Goal: Navigation & Orientation: Find specific page/section

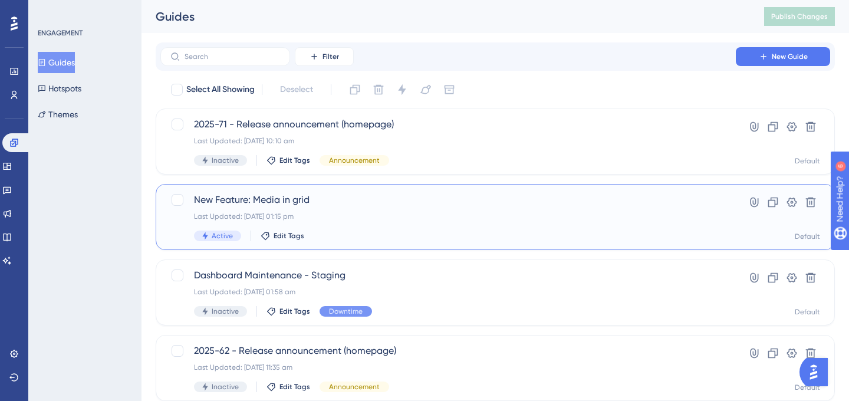
click at [376, 230] on div "New Feature: Media in grid Last Updated: [DATE] 01:15 pm Active Edit Tags" at bounding box center [448, 217] width 508 height 48
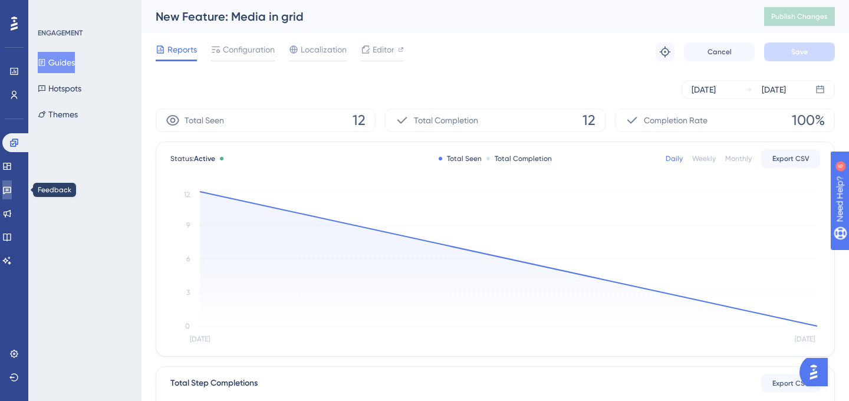
click at [12, 186] on icon at bounding box center [6, 189] width 9 height 9
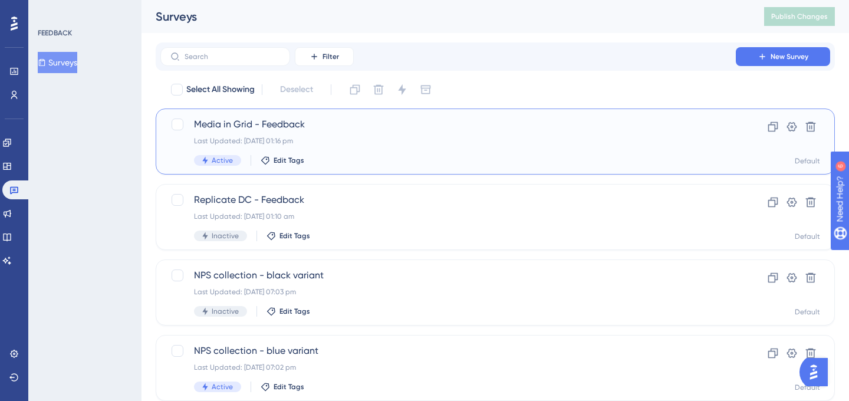
click at [406, 157] on div "Active Edit Tags" at bounding box center [448, 160] width 508 height 11
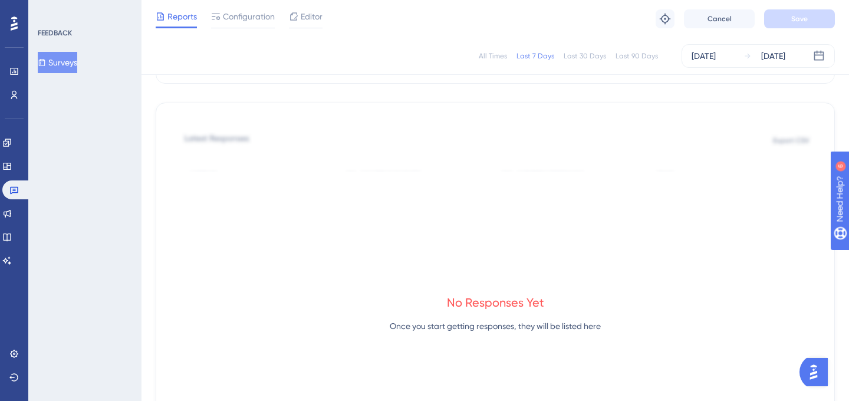
scroll to position [499, 0]
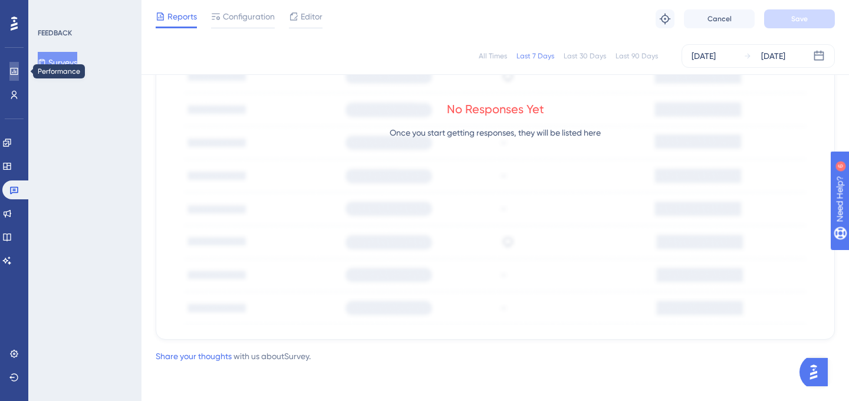
click at [13, 71] on icon at bounding box center [13, 71] width 9 height 9
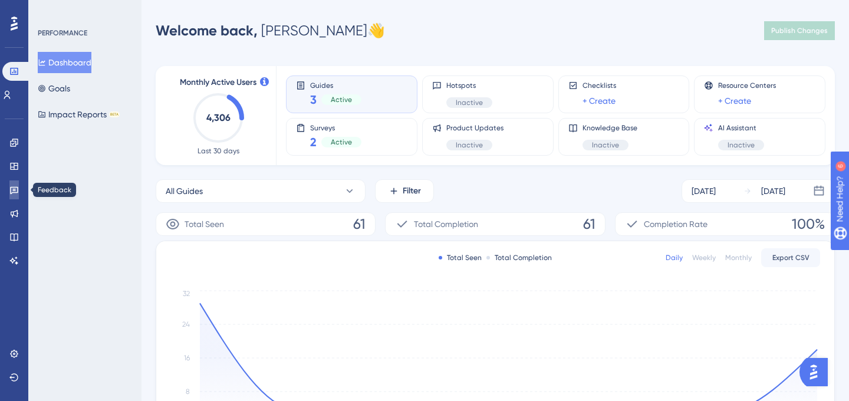
click at [18, 189] on icon at bounding box center [13, 189] width 9 height 9
